Goal: Task Accomplishment & Management: Use online tool/utility

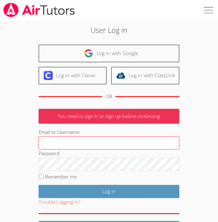
click at [103, 140] on input "Email or Username" at bounding box center [109, 143] width 141 height 13
type input "d"
click at [70, 141] on input "Email or Username" at bounding box center [109, 143] width 141 height 13
type input "d"
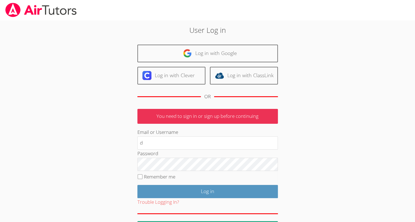
type input "d"
drag, startPoint x: 231, startPoint y: 143, endPoint x: 44, endPoint y: 79, distance: 197.7
click at [44, 79] on body "User Log in Log in with Google Log in with Clever Log in with ClassLink OR You …" at bounding box center [207, 111] width 415 height 222
drag, startPoint x: 156, startPoint y: 141, endPoint x: 146, endPoint y: 133, distance: 13.3
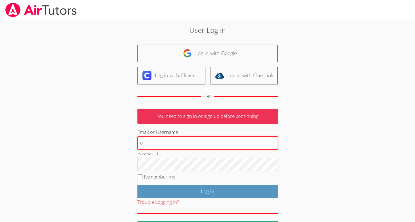
drag, startPoint x: 146, startPoint y: 133, endPoint x: 125, endPoint y: 140, distance: 21.3
click at [125, 140] on div "User Log in Log in with Google Log in with Clever Log in with ClassLink OR You …" at bounding box center [208, 130] width 224 height 210
type input "d"
drag, startPoint x: 153, startPoint y: 143, endPoint x: 113, endPoint y: 144, distance: 40.5
click at [113, 144] on div "User Log in Log in with Google Log in with Clever Log in with ClassLink OR You …" at bounding box center [208, 130] width 224 height 210
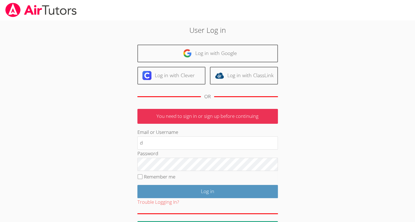
drag, startPoint x: 113, startPoint y: 144, endPoint x: 93, endPoint y: 137, distance: 20.4
click at [93, 137] on div "User Log in Log in with Google Log in with Clever Log in with ClassLink OR You …" at bounding box center [207, 127] width 311 height 214
drag, startPoint x: 155, startPoint y: 140, endPoint x: 120, endPoint y: 145, distance: 35.4
click at [120, 145] on div "User Log in Log in with Google Log in with Clever Log in with ClassLink OR You …" at bounding box center [208, 130] width 224 height 210
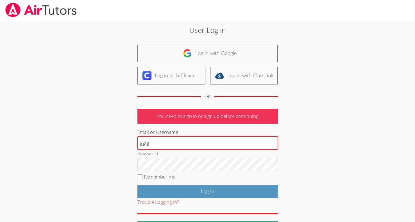
type input "ggt"
drag, startPoint x: 148, startPoint y: 142, endPoint x: 115, endPoint y: 147, distance: 33.5
click at [115, 147] on div "User Log in Log in with Google Log in with Clever Log in with ClassLink OR You …" at bounding box center [208, 130] width 224 height 210
type input "hyugygggggygyu8ujj"
drag, startPoint x: 194, startPoint y: 143, endPoint x: 109, endPoint y: 139, distance: 85.5
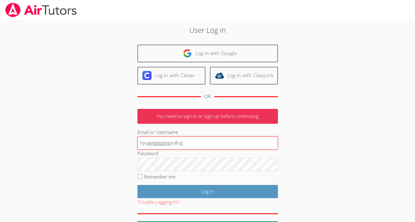
click at [109, 139] on div "User Log in Log in with Google Log in with Clever Log in with ClassLink OR You …" at bounding box center [208, 130] width 224 height 210
type input "h"
type input "daniel"
type input "0"
click at [167, 141] on input "daniel is" at bounding box center [207, 143] width 141 height 13
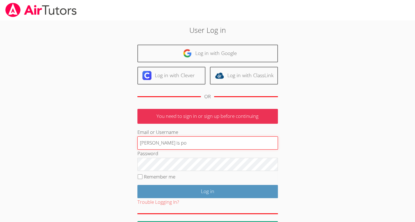
type input "daniel is poo"
paste input "daniel is poo"
click at [167, 141] on input "rsvugsvhsvuisvudaniel is poodaniel is poo" at bounding box center [207, 143] width 141 height 13
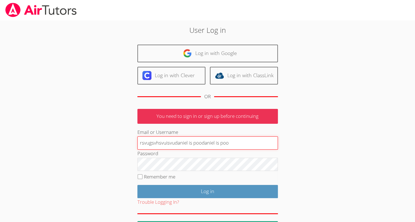
click at [167, 141] on input "rsvugsvhsvuisvudaniel is poodaniel is poo" at bounding box center [207, 143] width 141 height 13
type input "v"
click at [167, 141] on input "v" at bounding box center [207, 143] width 141 height 13
paste input "daniel is poo"
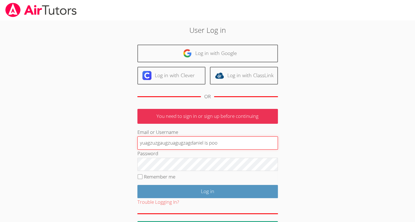
paste input "text"
type input "d"
paste input "daniel is poo"
type input "d"
paste input "daniel is poo"
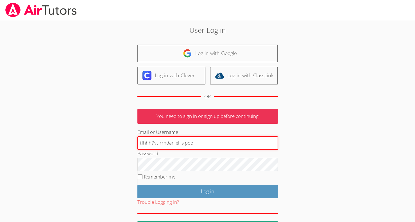
type input "tfhhh7vtfrrndaniel is poo"
click at [201, 143] on input "tfhhh7vtfrrndaniel is poo" at bounding box center [207, 143] width 141 height 13
drag, startPoint x: 194, startPoint y: 143, endPoint x: 110, endPoint y: 150, distance: 84.6
click at [121, 148] on div "User Log in Log in with Google Log in with Clever Log in with ClassLink OR You …" at bounding box center [208, 130] width 224 height 210
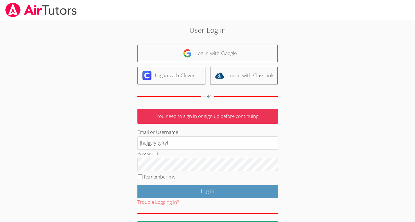
click at [110, 150] on div "User Log in Log in with Google Log in with Clever Log in with ClassLink OR You …" at bounding box center [208, 130] width 224 height 210
click at [185, 137] on input "jhujgyfyftyftyf" at bounding box center [207, 143] width 141 height 13
type input "9"
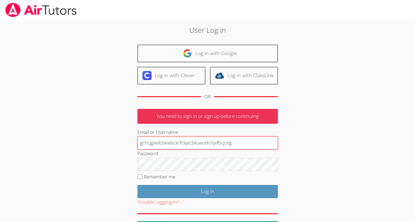
paste input "daniel is poo"
type input "daniel is pro"
paste input "daniel is poo"
type input "d"
click at [137, 185] on input "Log in" at bounding box center [207, 191] width 141 height 13
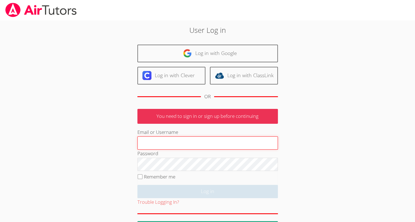
click at [185, 137] on input "Email or Username" at bounding box center [207, 143] width 141 height 13
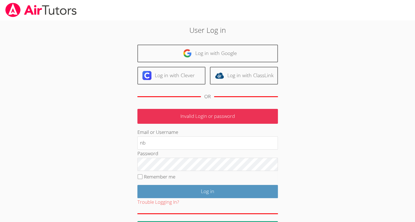
type input "n"
type input "v"
type input "d"
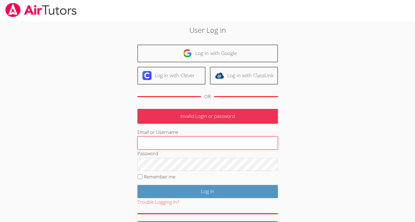
click at [248, 137] on input "Email or Username" at bounding box center [207, 143] width 141 height 13
click at [226, 146] on input "Email or Username" at bounding box center [207, 143] width 141 height 13
click at [226, 146] on input "B" at bounding box center [207, 143] width 141 height 13
type input "B"
drag, startPoint x: 279, startPoint y: 148, endPoint x: 276, endPoint y: 142, distance: 7.0
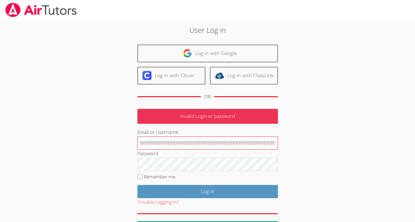
click at [278, 146] on div "User Log in Log in with Google Log in with Clever Log in with ClassLink OR Inva…" at bounding box center [208, 130] width 224 height 210
drag, startPoint x: 275, startPoint y: 142, endPoint x: 7, endPoint y: 166, distance: 268.9
click at [7, 166] on body "User Log in Log in with Google Log in with Clever Log in with ClassLink OR Inva…" at bounding box center [207, 111] width 415 height 222
type input "BBBBBBBBBBBBB"
drag, startPoint x: 180, startPoint y: 143, endPoint x: 91, endPoint y: 146, distance: 89.4
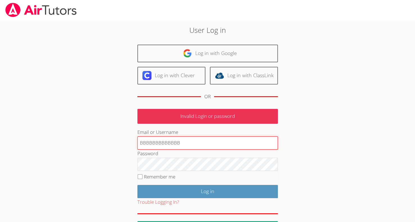
click at [91, 146] on div "User Log in Log in with Google Log in with Clever Log in with ClassLink OR Inva…" at bounding box center [207, 127] width 311 height 214
paste input "[PERSON_NAME] is poo"
type input "d"
type input "G"
click at [151, 144] on input "Email or Username" at bounding box center [207, 143] width 141 height 13
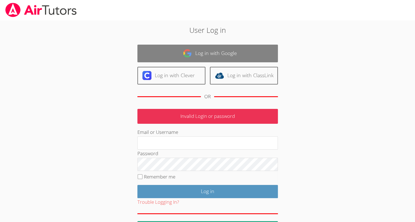
click at [212, 50] on link "Log in with Google" at bounding box center [207, 54] width 141 height 18
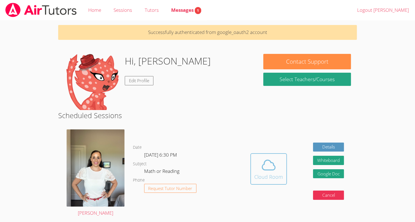
click at [277, 167] on span at bounding box center [268, 165] width 29 height 16
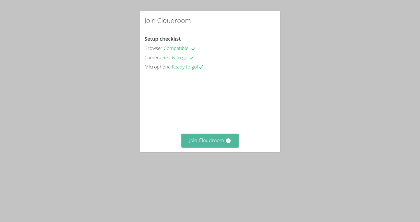
click at [216, 148] on button "Join Cloudroom" at bounding box center [210, 141] width 58 height 14
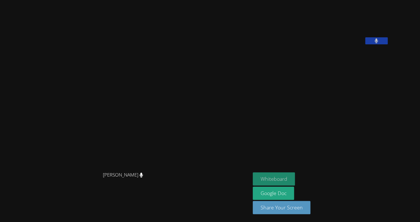
click at [295, 175] on button "Whiteboard" at bounding box center [274, 179] width 42 height 13
